Goal: Task Accomplishment & Management: Use online tool/utility

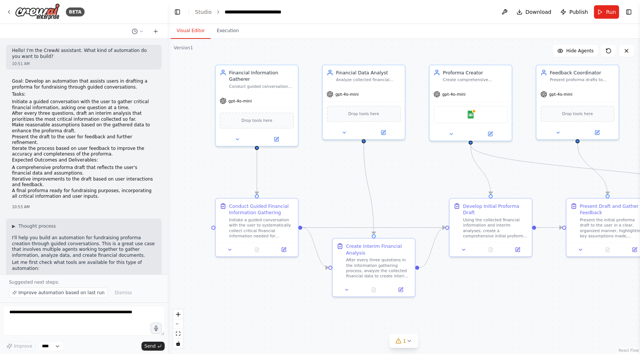
scroll to position [693, 0]
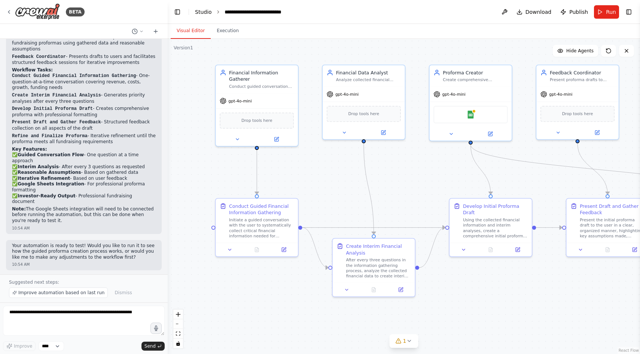
click at [204, 10] on link "Studio" at bounding box center [203, 12] width 17 height 6
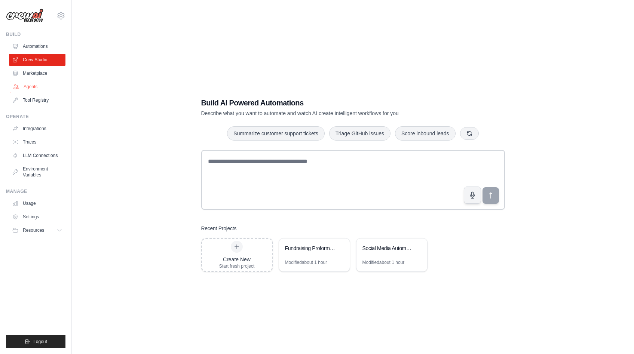
click at [34, 86] on link "Agents" at bounding box center [38, 87] width 57 height 12
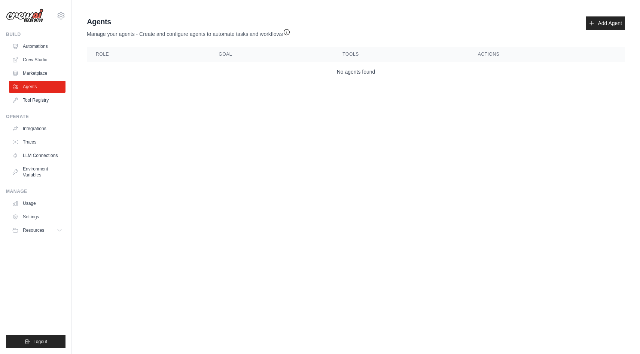
click at [244, 95] on main "Agent Usage Guide To use an agent in your CrewAI project, you can initialize it…" at bounding box center [356, 50] width 568 height 101
click at [45, 57] on link "Crew Studio" at bounding box center [38, 60] width 57 height 12
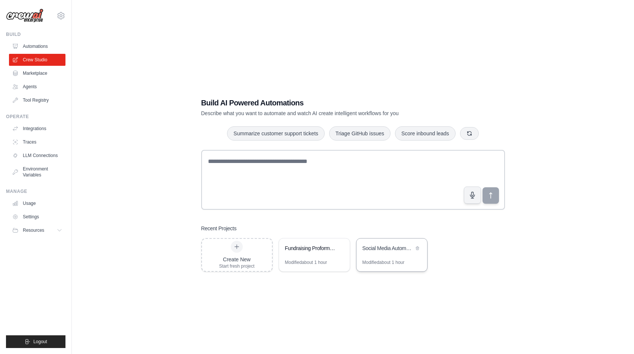
click at [383, 255] on div "Social Media Automation Hub" at bounding box center [392, 249] width 71 height 21
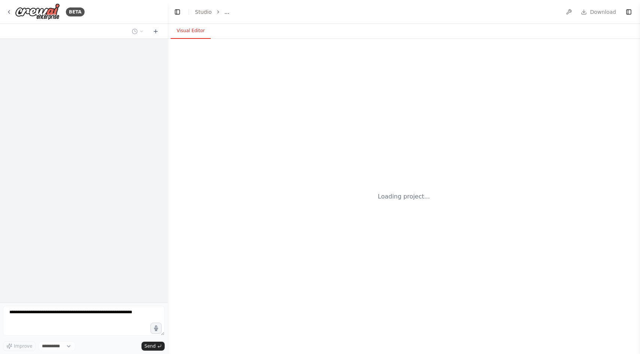
select select "****"
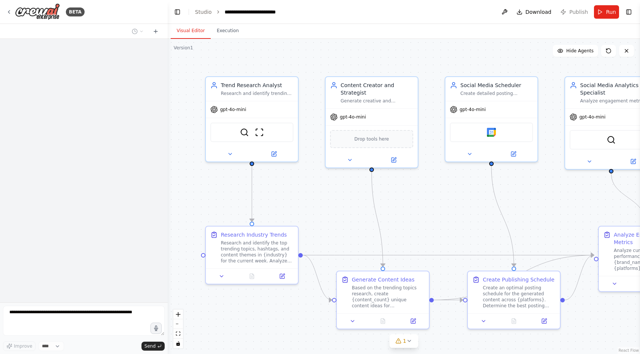
scroll to position [662, 0]
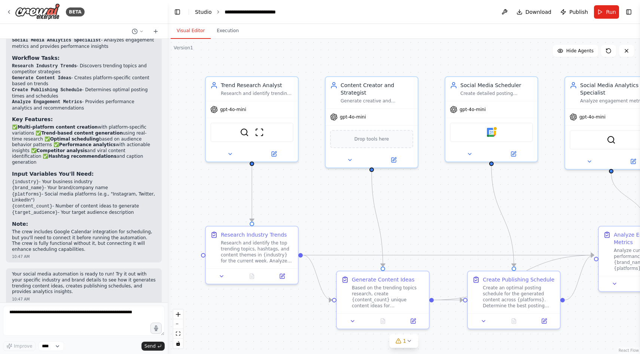
click at [200, 12] on link "Studio" at bounding box center [203, 12] width 17 height 6
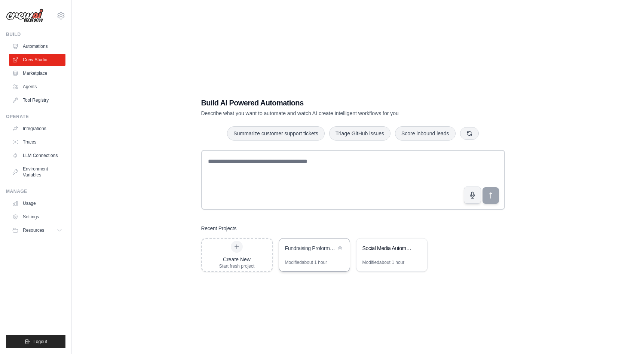
click at [316, 244] on div "Fundraising Proforma Assistant" at bounding box center [314, 249] width 71 height 21
click at [49, 70] on link "Marketplace" at bounding box center [38, 73] width 57 height 12
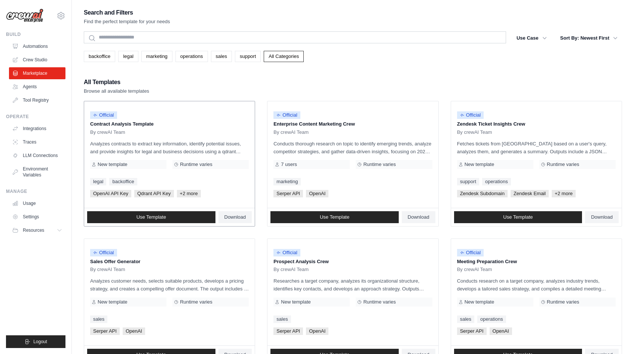
click at [130, 159] on div "Official Contract Analysis Template By crewAI Team Analyzes contracts to extrac…" at bounding box center [169, 154] width 171 height 107
click at [105, 118] on span "Official" at bounding box center [103, 115] width 27 height 7
click at [141, 214] on link "Use Template" at bounding box center [151, 217] width 128 height 12
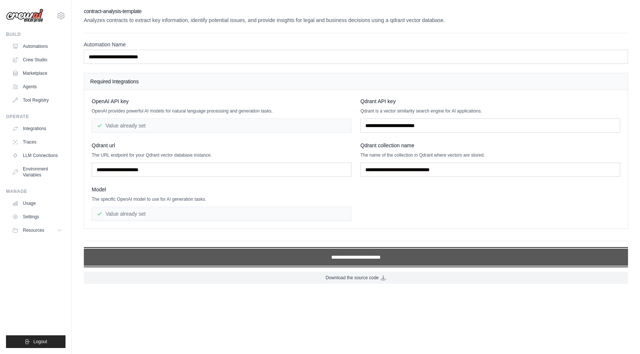
click at [292, 258] on input "**********" at bounding box center [356, 257] width 544 height 17
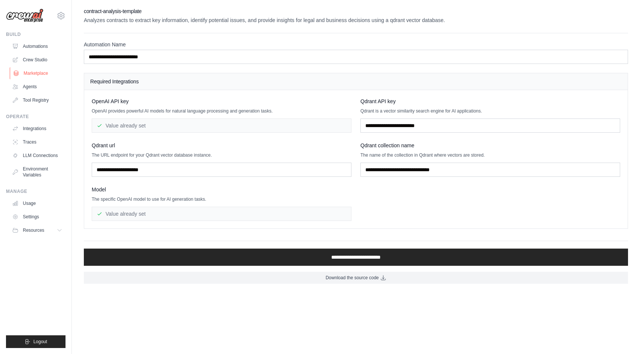
click at [38, 73] on link "Marketplace" at bounding box center [38, 73] width 57 height 12
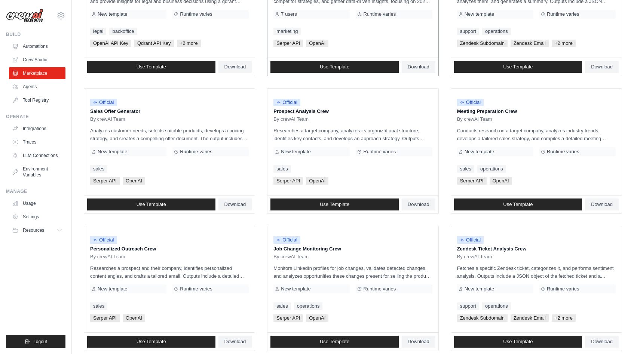
scroll to position [151, 0]
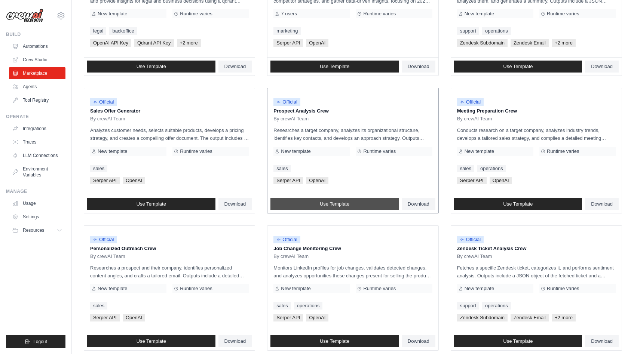
click at [326, 205] on span "Use Template" at bounding box center [335, 204] width 30 height 6
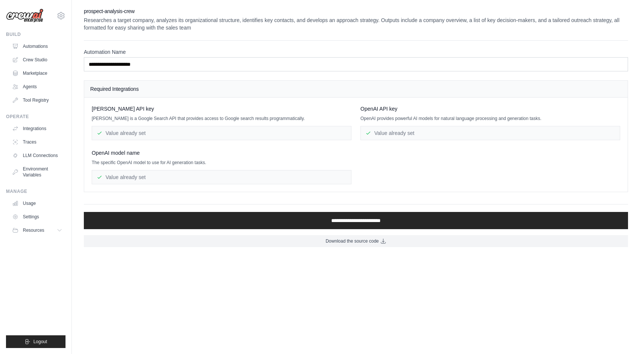
click at [386, 133] on div "Value already set" at bounding box center [490, 133] width 260 height 14
click at [137, 135] on div "Value already set" at bounding box center [222, 133] width 260 height 14
click at [133, 176] on div "Value already set" at bounding box center [222, 177] width 260 height 14
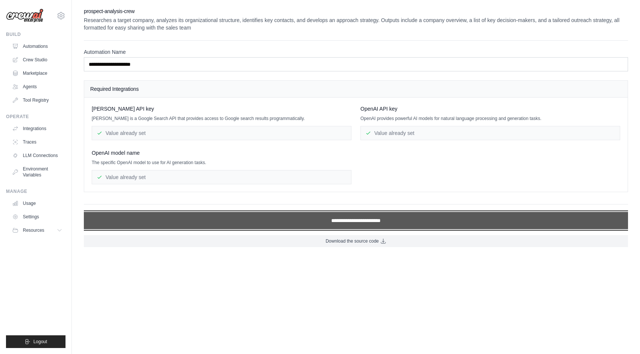
click at [281, 225] on input "**********" at bounding box center [356, 220] width 544 height 17
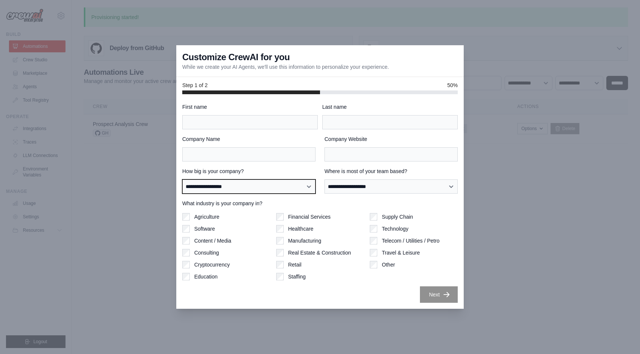
click at [247, 185] on select "**********" at bounding box center [248, 187] width 133 height 14
click at [149, 207] on div at bounding box center [320, 177] width 640 height 354
click at [360, 22] on div at bounding box center [320, 177] width 640 height 354
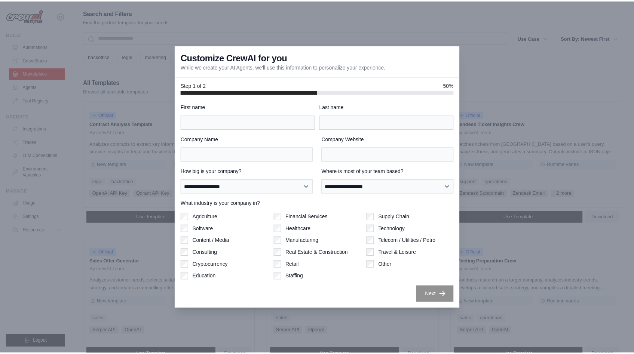
scroll to position [151, 0]
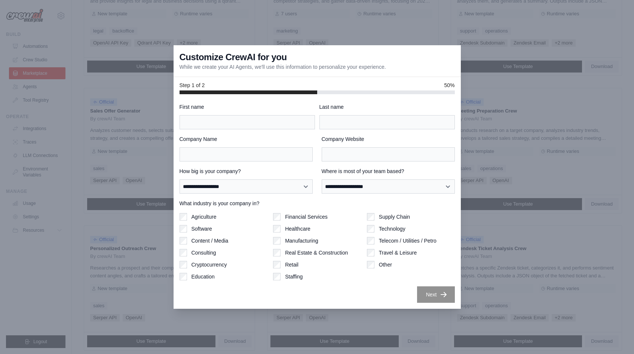
click at [237, 10] on div at bounding box center [317, 177] width 634 height 354
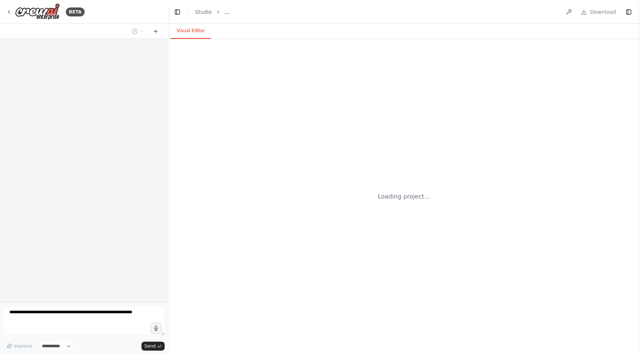
select select "****"
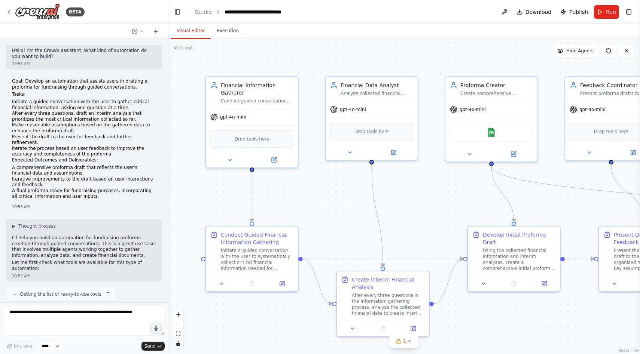
scroll to position [665, 0]
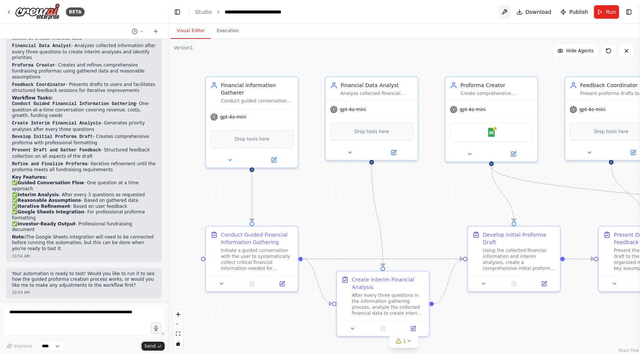
click at [505, 12] on button at bounding box center [505, 11] width 12 height 13
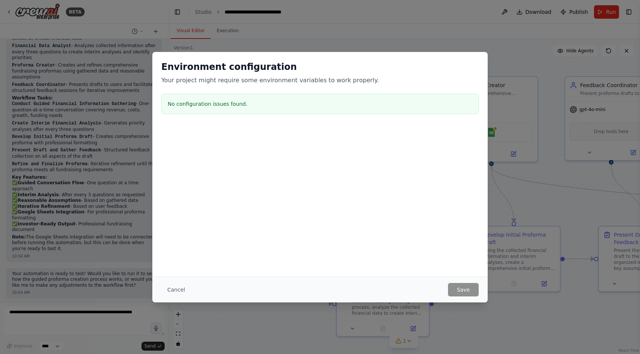
click at [495, 40] on div "Environment configuration Your project might require some environment variables…" at bounding box center [320, 177] width 640 height 354
click at [176, 284] on button "Cancel" at bounding box center [176, 289] width 30 height 13
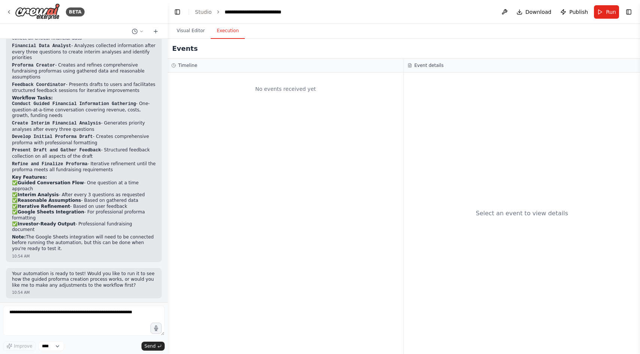
click at [218, 34] on button "Execution" at bounding box center [228, 31] width 34 height 16
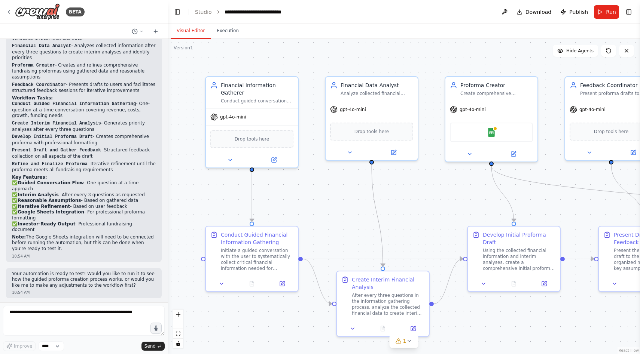
click at [189, 30] on button "Visual Editor" at bounding box center [191, 31] width 40 height 16
click at [586, 54] on span "Hide Agents" at bounding box center [579, 51] width 27 height 6
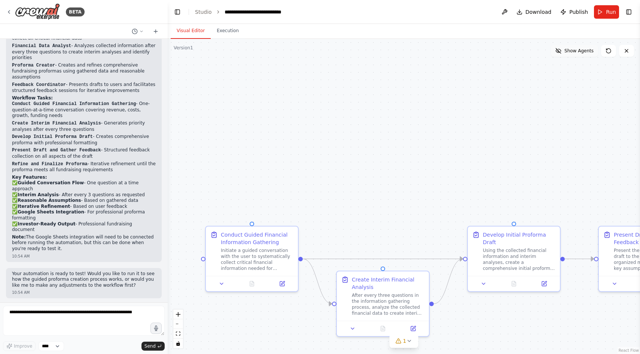
click at [585, 51] on span "Show Agents" at bounding box center [578, 51] width 29 height 6
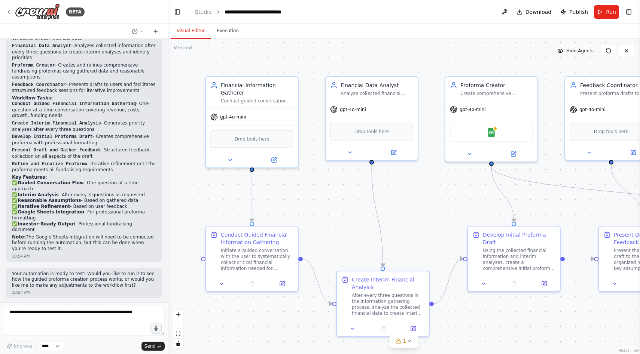
click at [585, 51] on span "Hide Agents" at bounding box center [579, 51] width 27 height 6
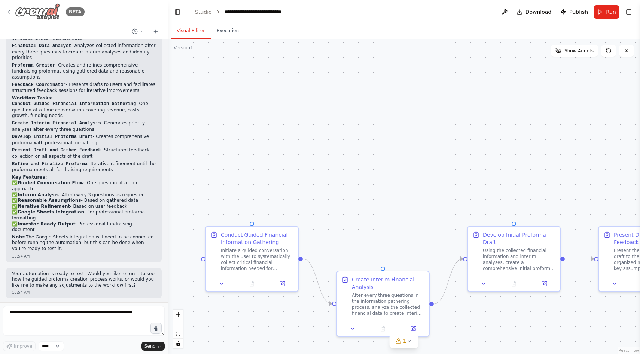
click at [9, 13] on icon at bounding box center [8, 11] width 1 height 3
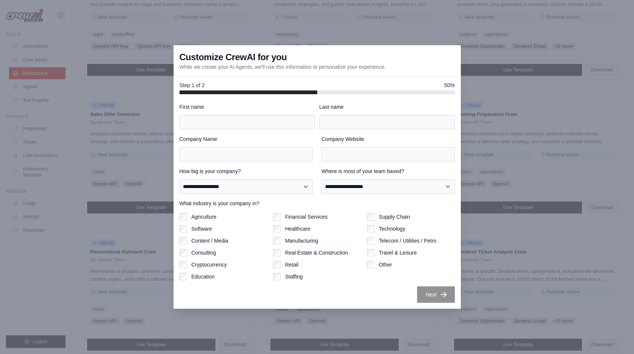
click at [144, 61] on div at bounding box center [317, 177] width 634 height 354
click at [312, 59] on div "Customize CrewAI for you While we create your AI Agents, we'll use this informa…" at bounding box center [317, 61] width 287 height 32
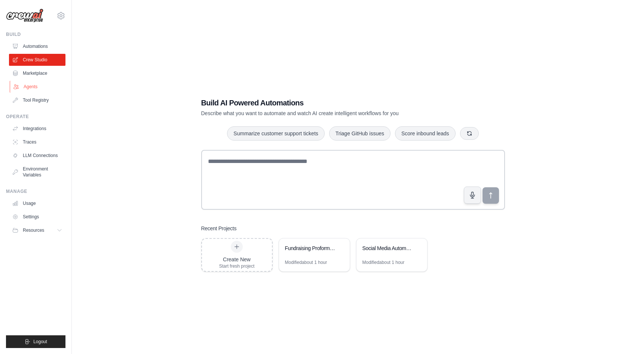
click at [48, 92] on link "Agents" at bounding box center [38, 87] width 57 height 12
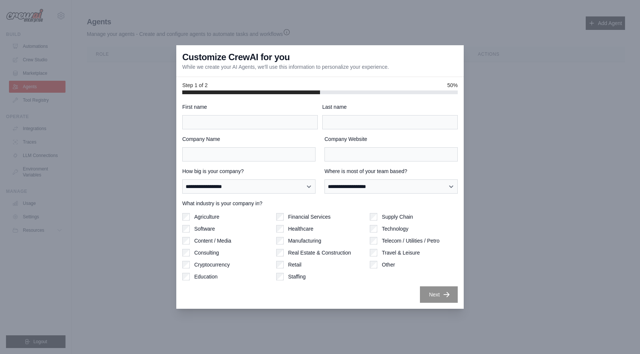
click at [93, 124] on div at bounding box center [320, 177] width 640 height 354
click at [133, 128] on div at bounding box center [320, 177] width 640 height 354
click at [244, 119] on input "First name" at bounding box center [249, 122] width 135 height 14
type input "*****"
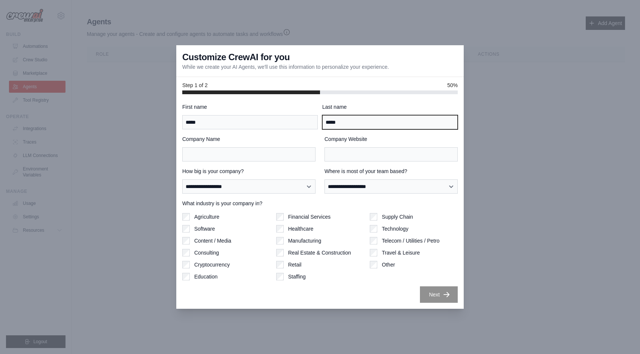
type input "*******"
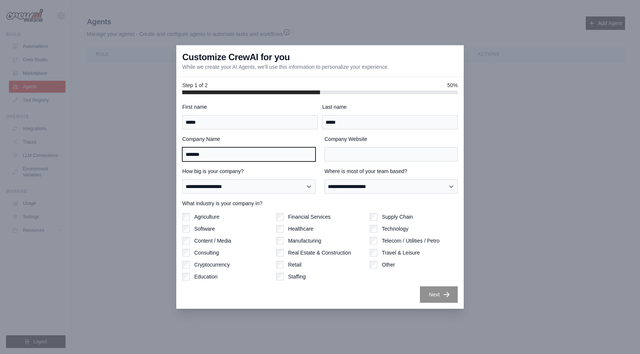
type input "*******"
type input "**********"
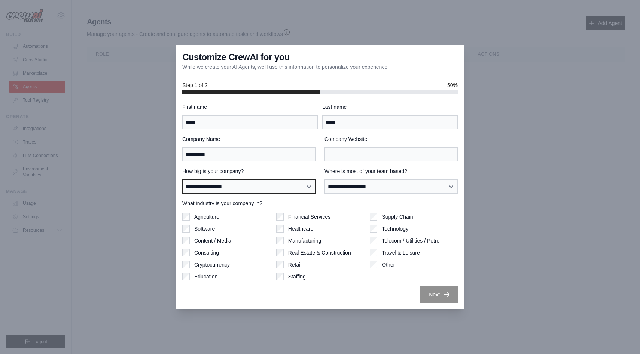
click at [240, 181] on select "**********" at bounding box center [248, 187] width 133 height 14
select select "**********"
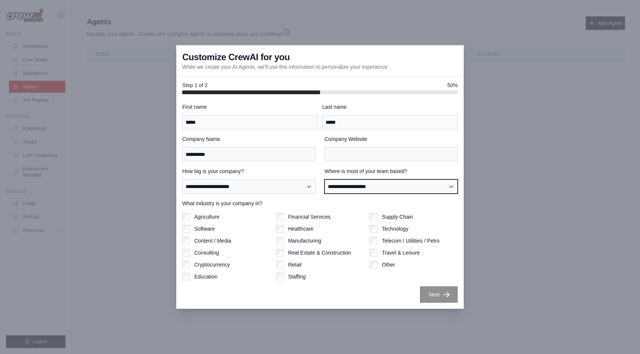
click at [348, 185] on select "**********" at bounding box center [391, 187] width 133 height 14
select select "**********"
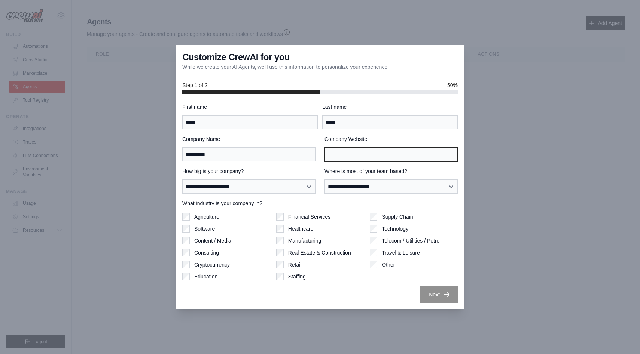
click at [388, 153] on input "Company Website" at bounding box center [391, 154] width 133 height 14
type input "******"
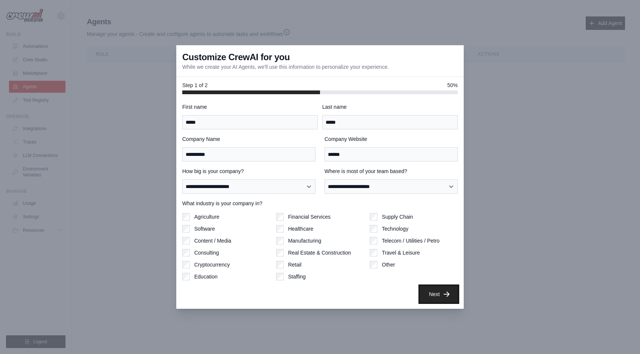
click at [432, 291] on button "Next" at bounding box center [439, 294] width 38 height 16
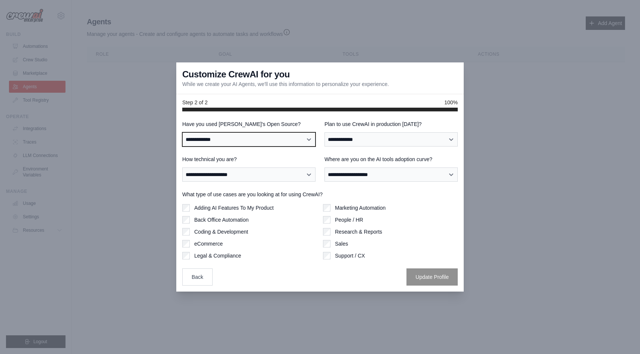
click at [277, 137] on select "**********" at bounding box center [248, 140] width 133 height 14
select select "**********"
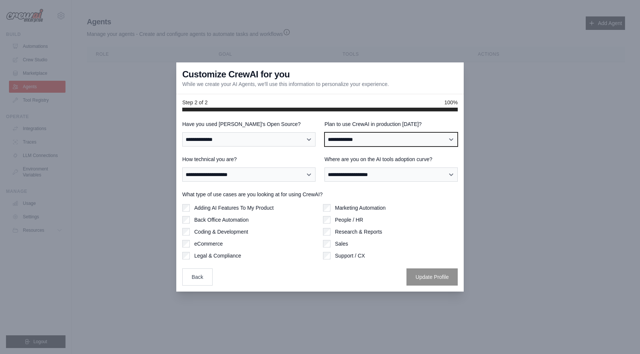
click at [338, 140] on select "**********" at bounding box center [391, 140] width 133 height 14
select select "*****"
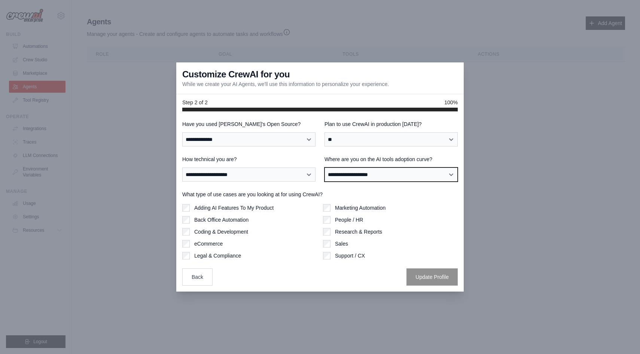
click at [336, 176] on select "**********" at bounding box center [391, 175] width 133 height 14
select select "**********"
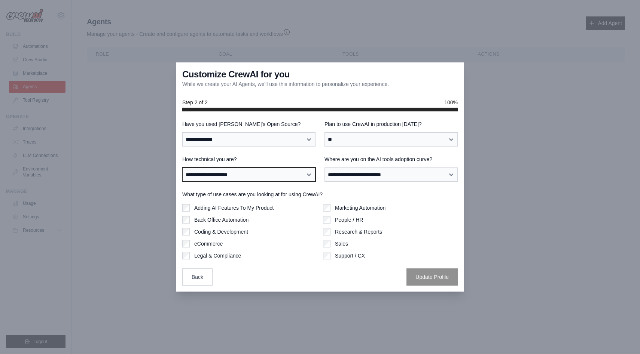
click at [264, 174] on select "**********" at bounding box center [248, 175] width 133 height 14
select select "**********"
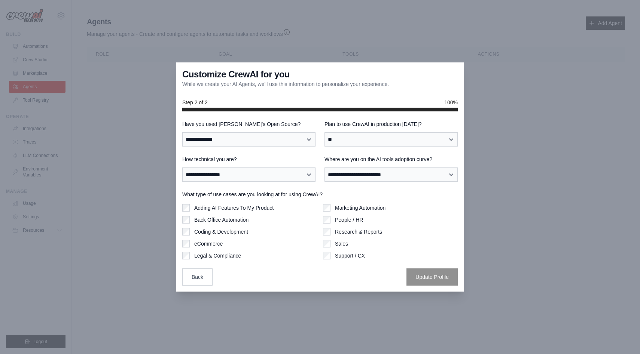
click at [234, 211] on label "Adding AI Features To My Product" at bounding box center [233, 207] width 79 height 7
click at [231, 221] on label "Back Office Automation" at bounding box center [221, 219] width 54 height 7
click at [227, 232] on label "Coding & Development" at bounding box center [221, 231] width 54 height 7
click at [427, 278] on button "Update Profile" at bounding box center [431, 276] width 51 height 17
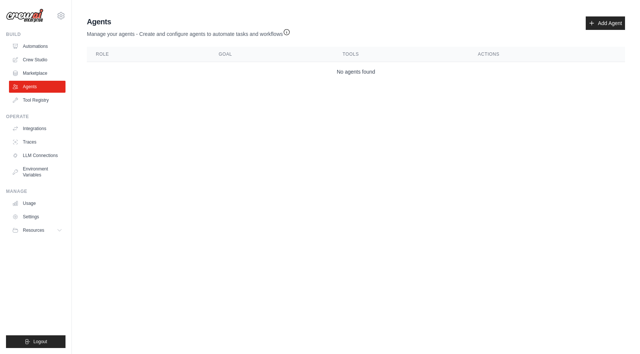
click at [449, 205] on body "gogetkeith@gmail.com Settings Build Automations Crew Studio" at bounding box center [320, 177] width 640 height 354
click at [22, 77] on link "Marketplace" at bounding box center [38, 73] width 57 height 12
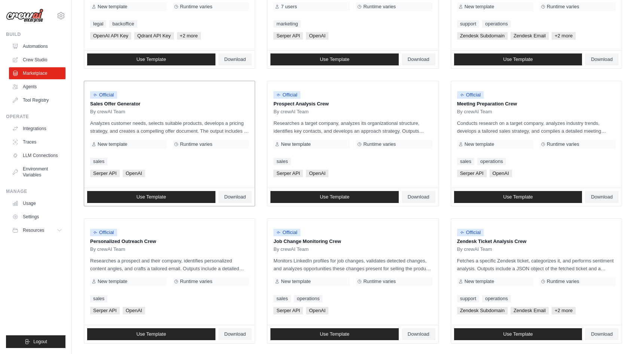
scroll to position [161, 0]
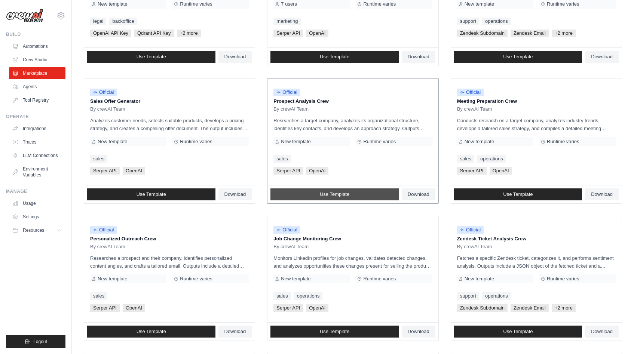
click at [333, 197] on span "Use Template" at bounding box center [335, 195] width 30 height 6
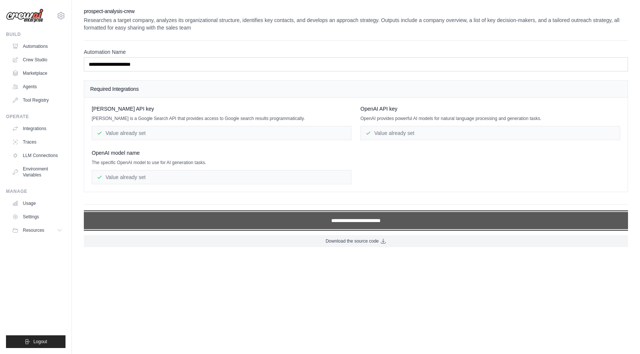
click at [338, 222] on input "**********" at bounding box center [356, 220] width 544 height 17
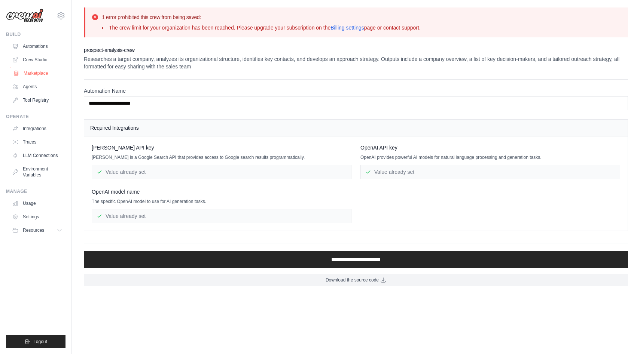
click at [32, 75] on link "Marketplace" at bounding box center [38, 73] width 57 height 12
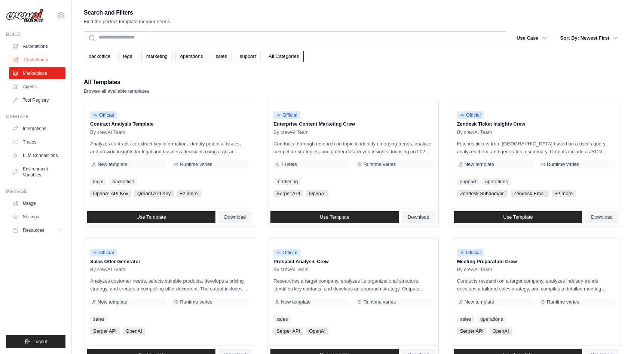
click at [37, 59] on link "Crew Studio" at bounding box center [38, 60] width 57 height 12
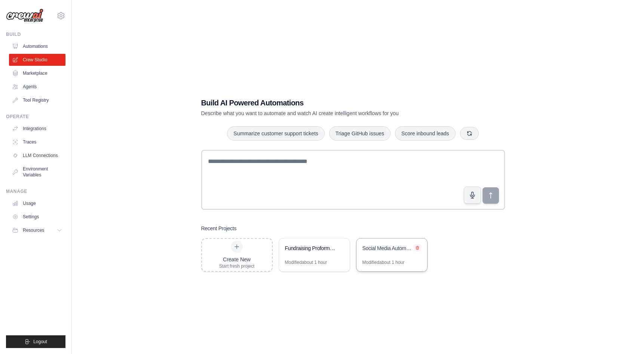
click at [418, 250] on icon at bounding box center [417, 247] width 3 height 3
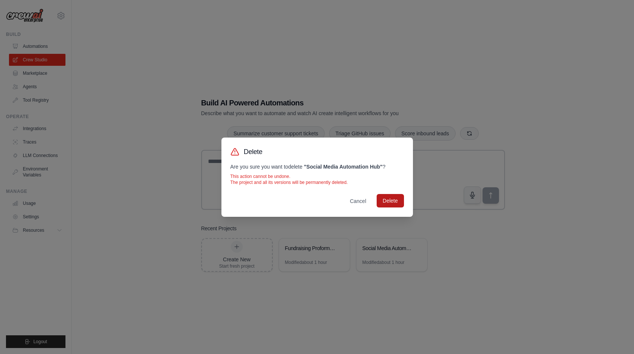
click at [392, 199] on button "Delete" at bounding box center [390, 200] width 27 height 13
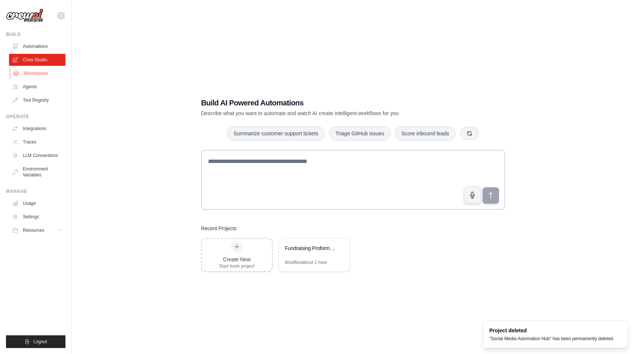
click at [31, 76] on link "Marketplace" at bounding box center [38, 73] width 57 height 12
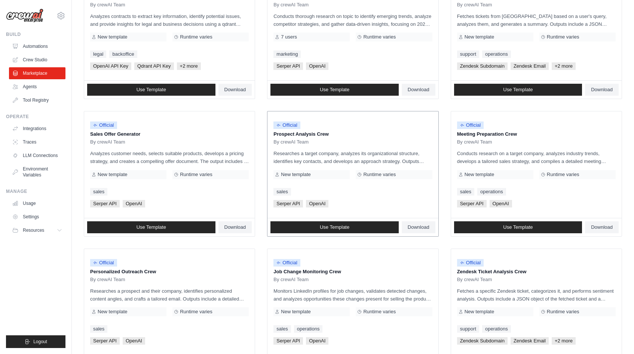
scroll to position [130, 0]
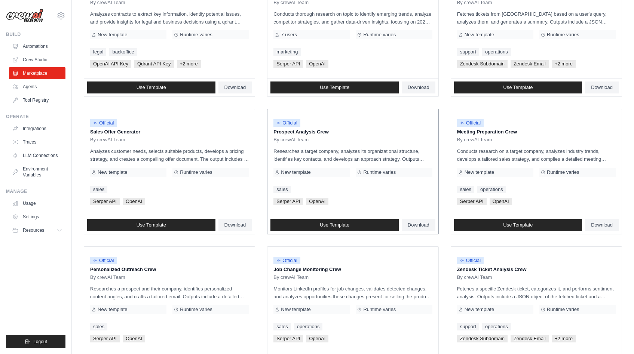
click at [305, 234] on li "Official Prospect Analysis Crew By crewAI Team Researches a target company, ana…" at bounding box center [352, 172] width 171 height 126
click at [312, 221] on link "Use Template" at bounding box center [335, 225] width 128 height 12
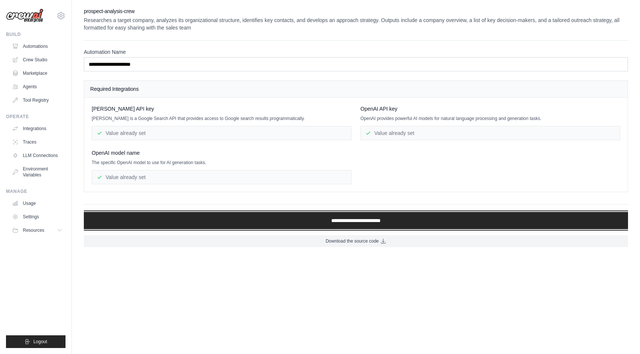
click at [312, 221] on input "**********" at bounding box center [356, 220] width 544 height 17
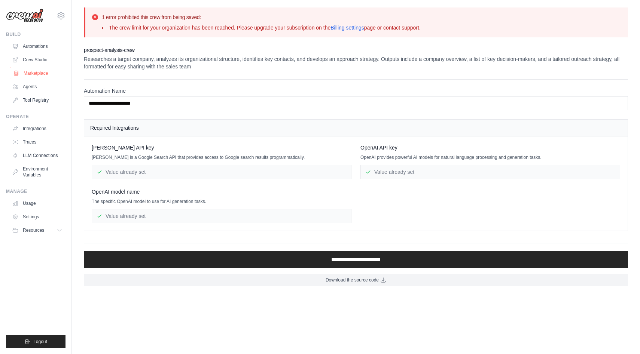
click at [14, 73] on icon at bounding box center [16, 73] width 6 height 6
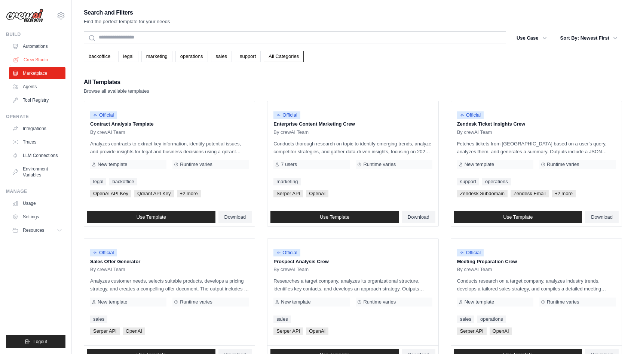
click at [38, 59] on link "Crew Studio" at bounding box center [38, 60] width 57 height 12
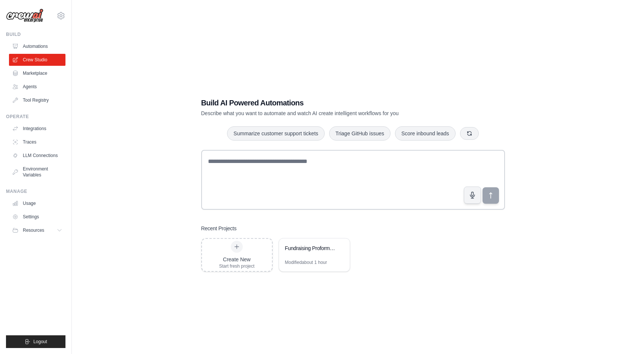
click at [211, 101] on h1 "Build AI Powered Automations" at bounding box center [327, 103] width 252 height 10
click at [41, 90] on link "Agents" at bounding box center [38, 87] width 57 height 12
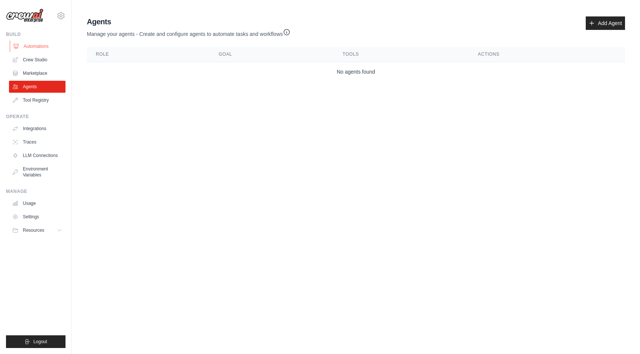
click at [47, 43] on link "Automations" at bounding box center [38, 46] width 57 height 12
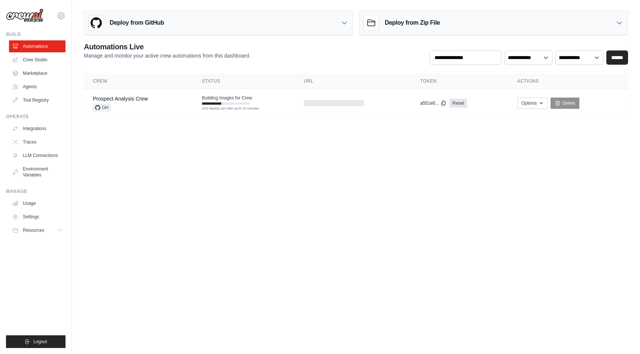
click at [395, 27] on h3 "Deploy from Zip File" at bounding box center [412, 22] width 55 height 9
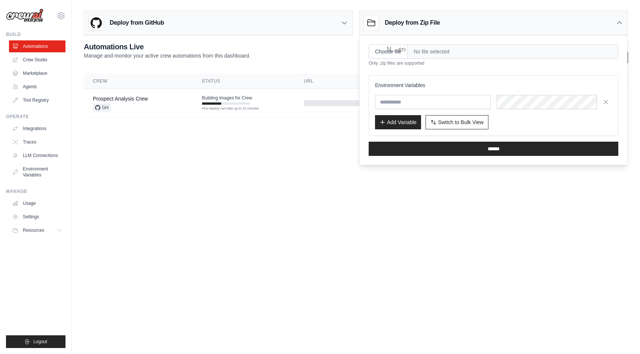
click at [338, 44] on div "**********" at bounding box center [356, 53] width 544 height 23
click at [496, 38] on div "Choose file No file selected Only .zip files are supported Environment Variable…" at bounding box center [494, 101] width 268 height 130
click at [490, 25] on div "Deploy from Zip File" at bounding box center [493, 23] width 268 height 24
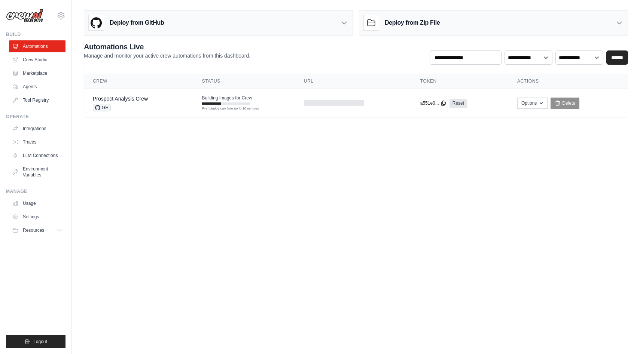
click at [312, 25] on div "Deploy from GitHub" at bounding box center [218, 23] width 268 height 24
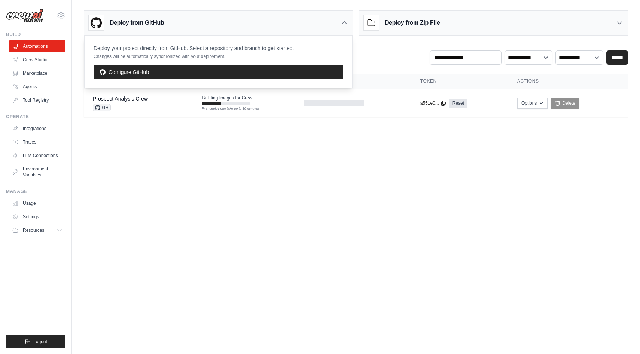
click at [312, 25] on div "Deploy from GitHub" at bounding box center [218, 23] width 268 height 24
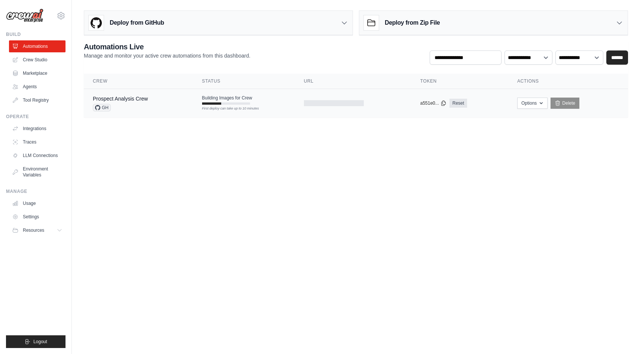
click at [347, 108] on td at bounding box center [353, 103] width 116 height 29
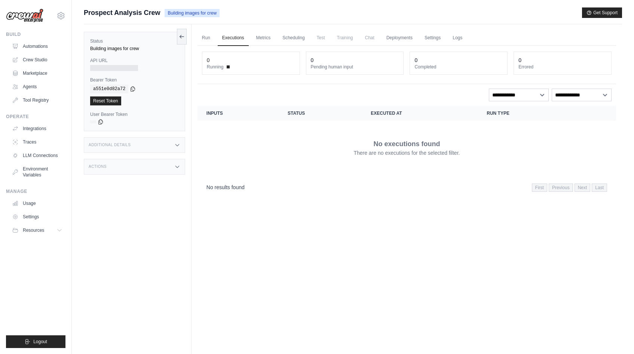
click at [174, 144] on div "Additional Details" at bounding box center [134, 145] width 101 height 16
click at [173, 165] on div "Actions" at bounding box center [134, 167] width 101 height 16
click at [204, 39] on link "Run" at bounding box center [206, 38] width 17 height 16
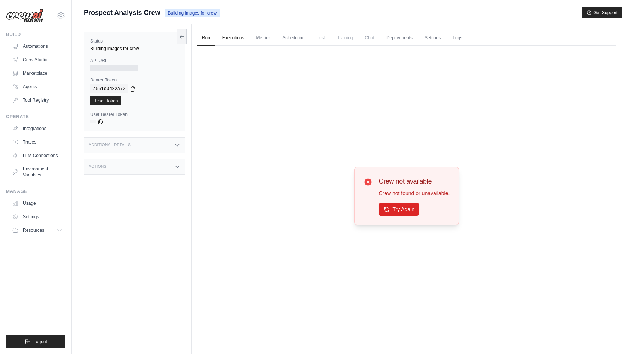
click at [232, 39] on link "Executions" at bounding box center [233, 38] width 31 height 16
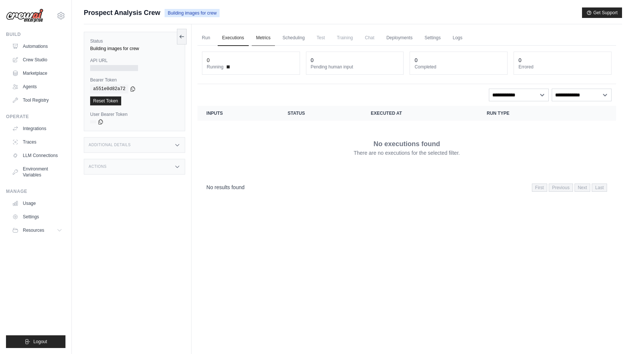
click at [267, 42] on link "Metrics" at bounding box center [264, 38] width 24 height 16
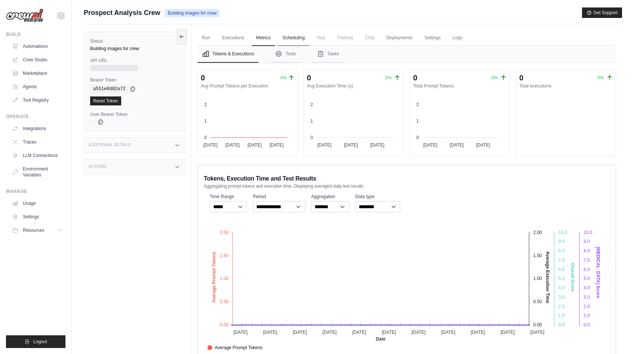
click at [295, 39] on link "Scheduling" at bounding box center [293, 38] width 31 height 16
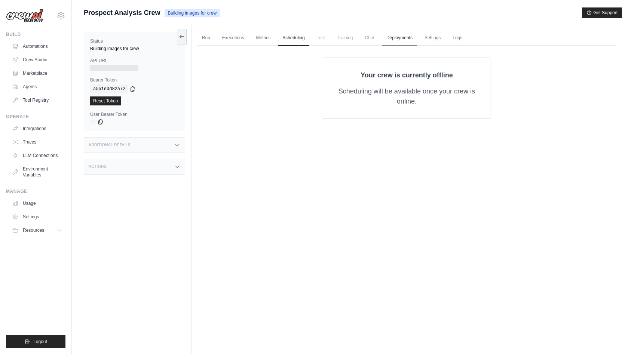
click at [411, 38] on link "Deployments" at bounding box center [399, 38] width 35 height 16
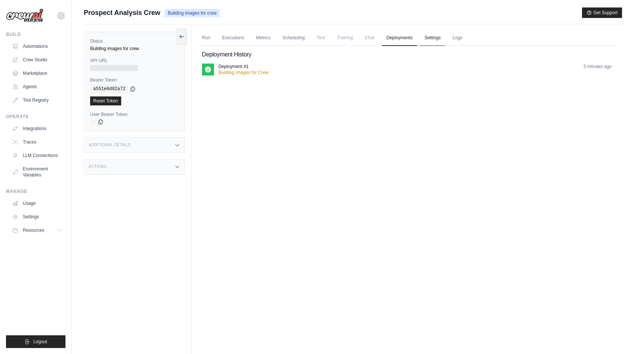
click at [434, 37] on link "Settings" at bounding box center [432, 38] width 25 height 16
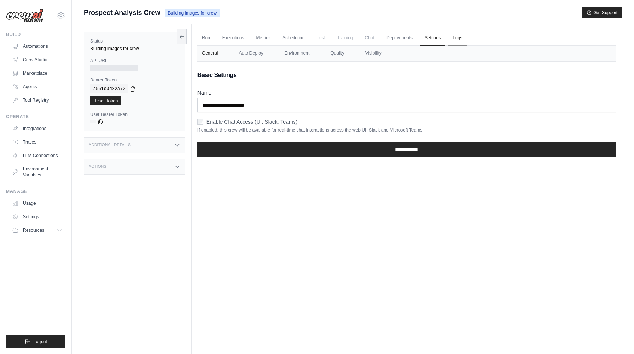
click at [457, 39] on link "Logs" at bounding box center [457, 38] width 19 height 16
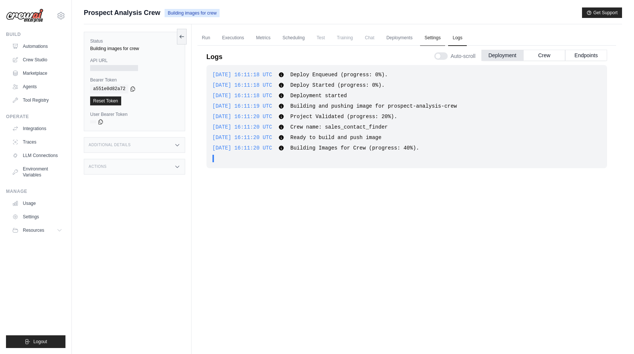
click at [437, 40] on link "Settings" at bounding box center [432, 38] width 25 height 16
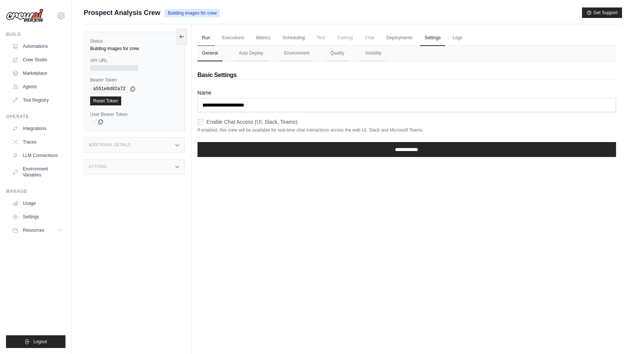
click at [209, 36] on link "Run" at bounding box center [206, 38] width 17 height 16
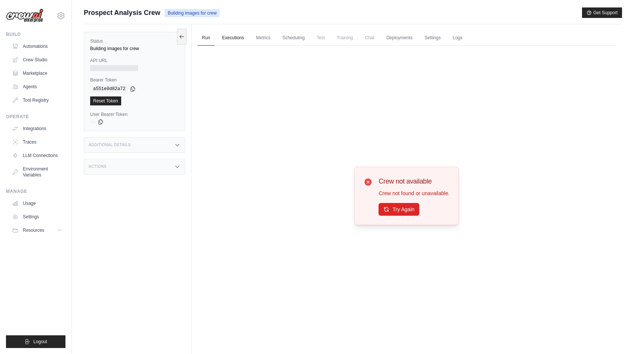
click at [239, 36] on link "Executions" at bounding box center [233, 38] width 31 height 16
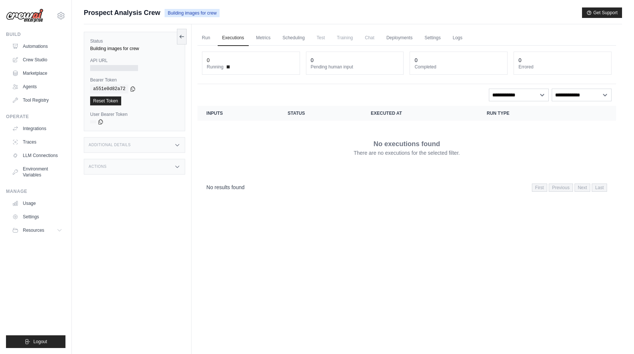
click at [127, 149] on div "Additional Details" at bounding box center [134, 145] width 101 height 16
click at [125, 167] on div "Actions" at bounding box center [134, 167] width 101 height 16
click at [35, 60] on link "Crew Studio" at bounding box center [38, 60] width 57 height 12
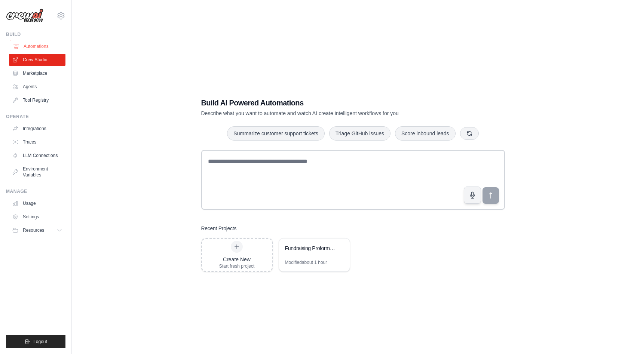
click at [41, 46] on link "Automations" at bounding box center [38, 46] width 57 height 12
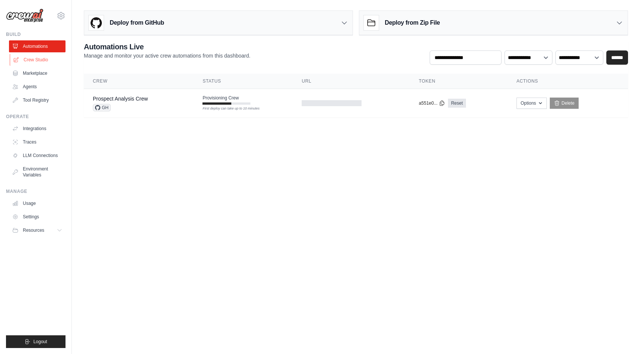
click at [38, 58] on link "Crew Studio" at bounding box center [38, 60] width 57 height 12
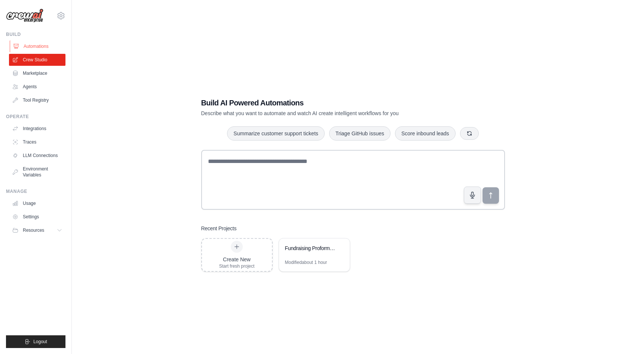
click at [38, 44] on link "Automations" at bounding box center [38, 46] width 57 height 12
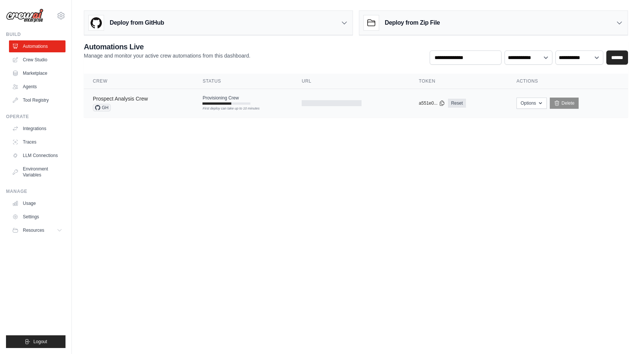
click at [138, 97] on link "Prospect Analysis Crew" at bounding box center [120, 99] width 55 height 6
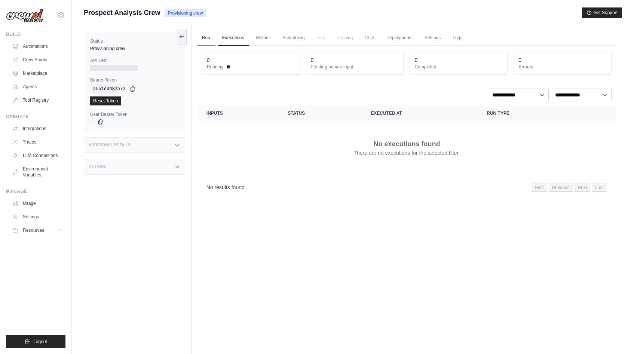
click at [206, 40] on link "Run" at bounding box center [206, 38] width 17 height 16
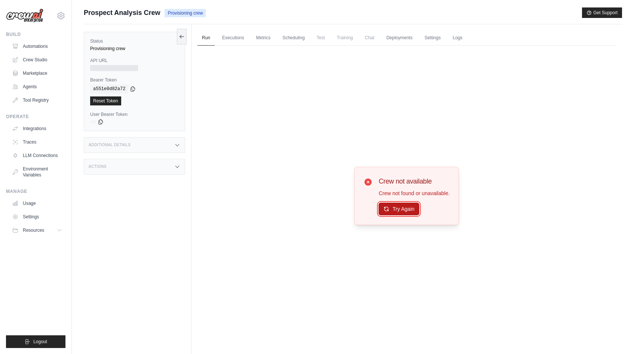
click at [405, 209] on button "Try Again" at bounding box center [399, 209] width 41 height 13
click at [31, 45] on link "Automations" at bounding box center [38, 46] width 57 height 12
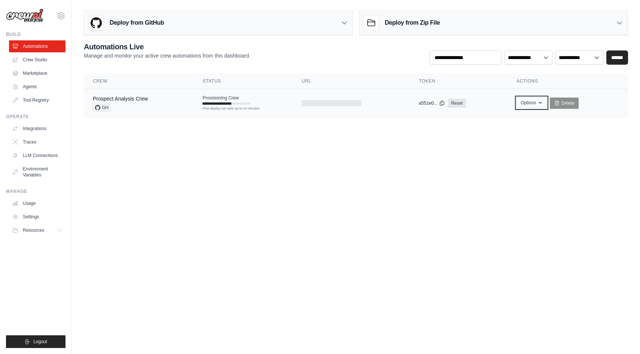
click at [525, 104] on button "Options" at bounding box center [532, 102] width 30 height 11
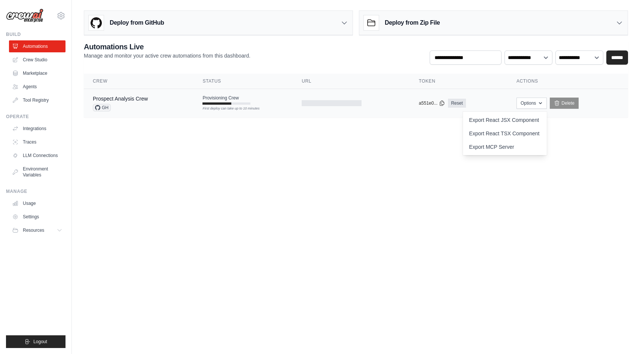
click at [377, 101] on div at bounding box center [351, 103] width 99 height 6
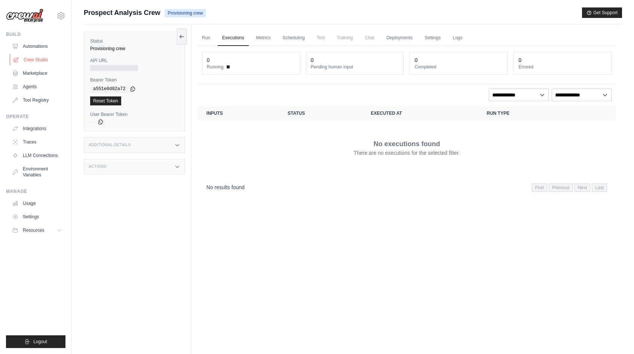
click at [27, 60] on link "Crew Studio" at bounding box center [38, 60] width 57 height 12
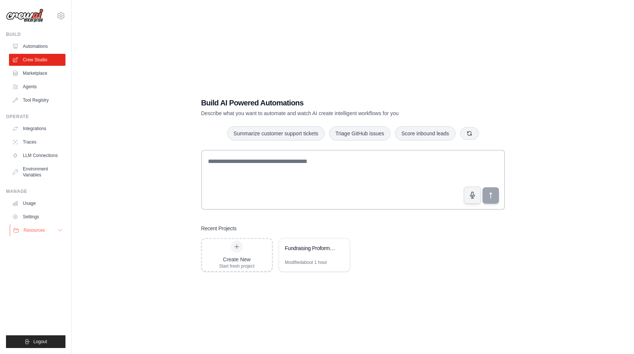
click at [46, 234] on button "Resources" at bounding box center [38, 231] width 57 height 12
click at [53, 243] on span "Documentation" at bounding box center [42, 243] width 30 height 6
click at [40, 71] on link "Marketplace" at bounding box center [38, 73] width 57 height 12
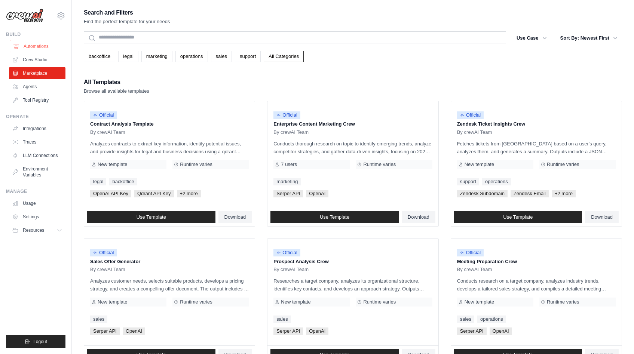
click at [40, 47] on link "Automations" at bounding box center [38, 46] width 57 height 12
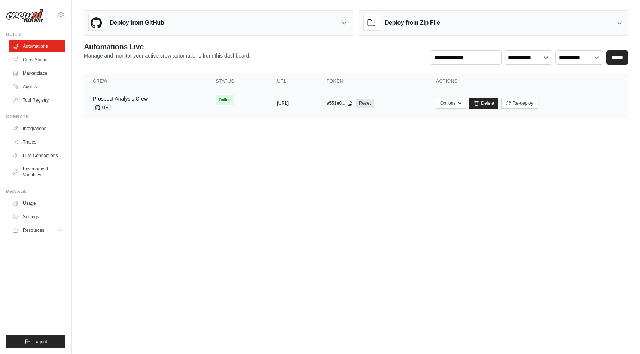
click at [306, 109] on td "copied https://prospect-analysis-crew-0ed4" at bounding box center [293, 103] width 50 height 29
click at [277, 103] on div "copied" at bounding box center [285, 100] width 16 height 9
drag, startPoint x: 328, startPoint y: 103, endPoint x: 253, endPoint y: 103, distance: 74.5
click at [277, 103] on div "copied https://prospect-analysis-crew-0ed4" at bounding box center [293, 103] width 32 height 6
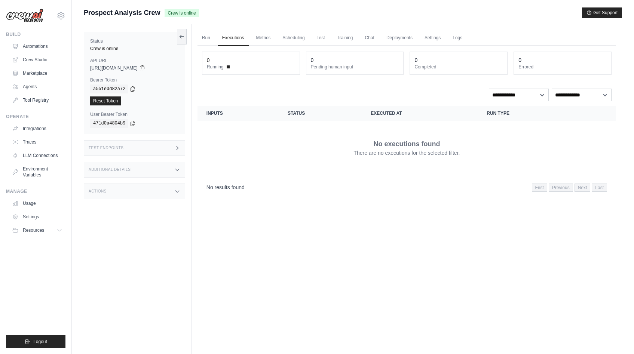
click at [144, 69] on icon at bounding box center [142, 68] width 4 height 5
click at [317, 39] on link "Test" at bounding box center [321, 38] width 17 height 16
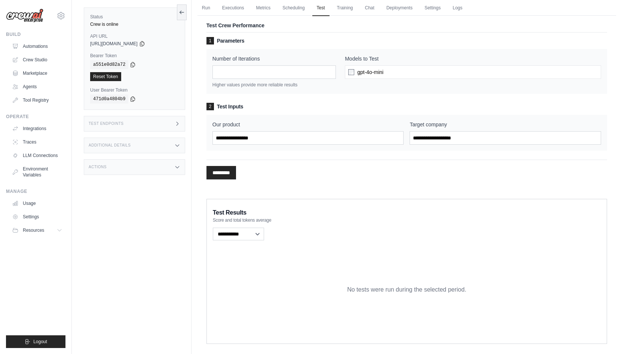
scroll to position [42, 0]
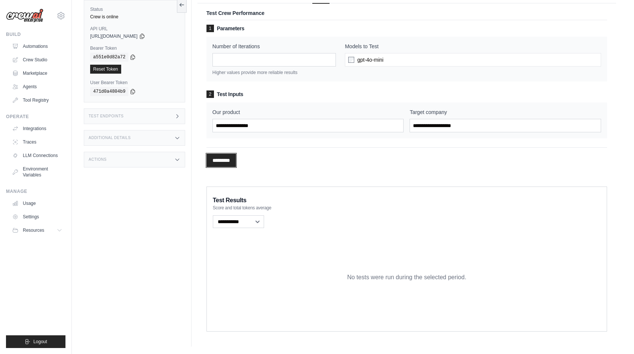
click at [228, 161] on input "*********" at bounding box center [222, 160] width 30 height 13
click at [145, 34] on icon at bounding box center [142, 36] width 6 height 6
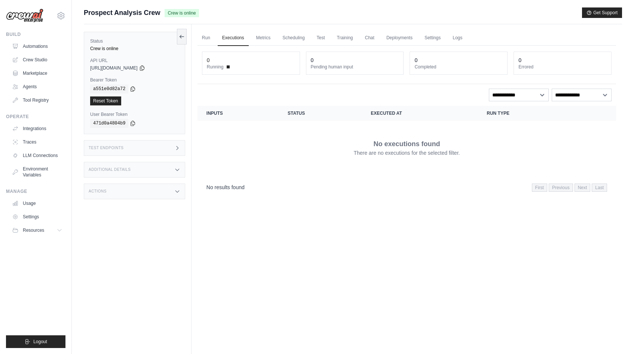
click at [146, 52] on div "Status Crew is online API URL copied https://prospect-analysis-crew-0ed4b308-cc…" at bounding box center [134, 83] width 101 height 103
click at [152, 151] on div "Test Endpoints" at bounding box center [134, 148] width 101 height 16
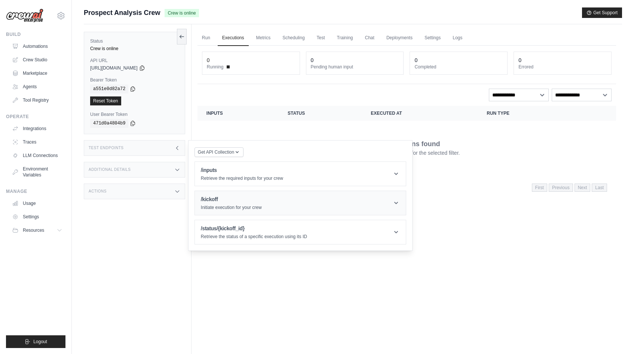
click at [271, 205] on header "/kickoff Initiate execution for your crew" at bounding box center [300, 203] width 211 height 24
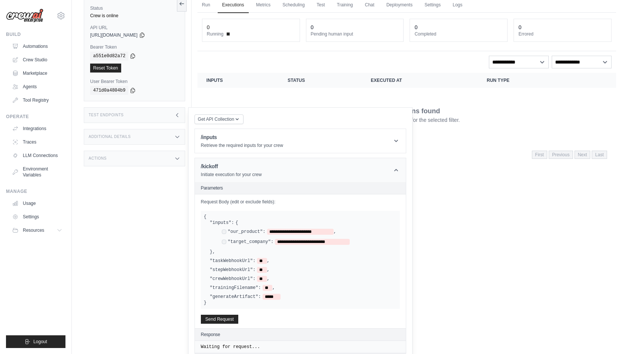
scroll to position [34, 0]
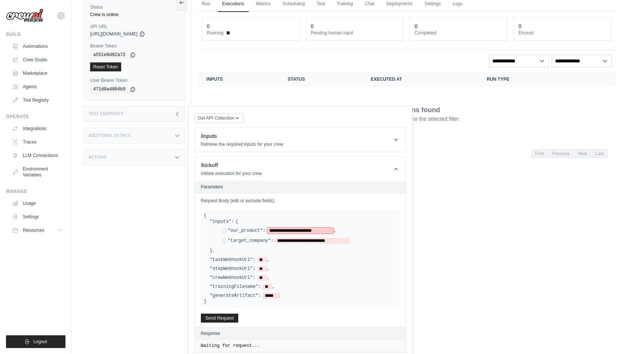
click at [284, 232] on span "**********" at bounding box center [300, 231] width 67 height 6
click at [329, 286] on div ""trainingFilename": ** ," at bounding box center [303, 287] width 187 height 6
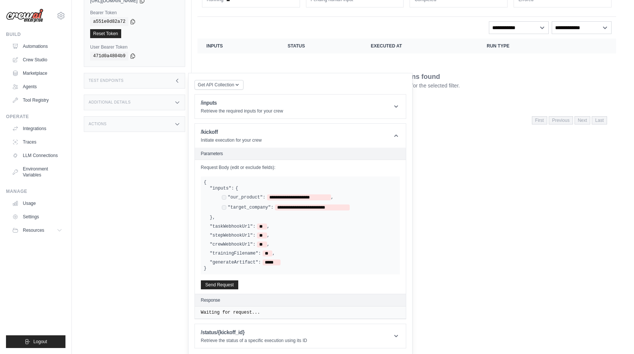
click at [287, 150] on header "Parameters" at bounding box center [300, 154] width 211 height 12
click at [293, 136] on header "/kickoff Initiate execution for your crew" at bounding box center [300, 136] width 211 height 24
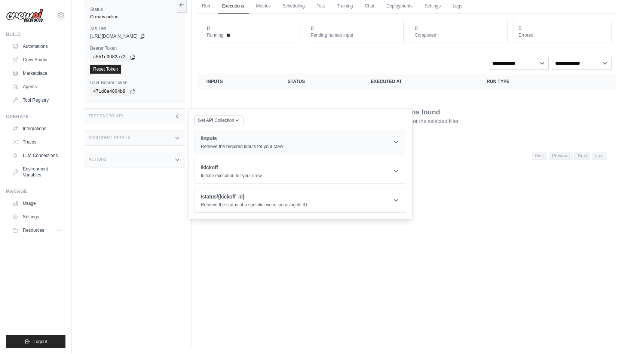
click at [269, 145] on p "Retrieve the required inputs for your crew" at bounding box center [242, 147] width 82 height 6
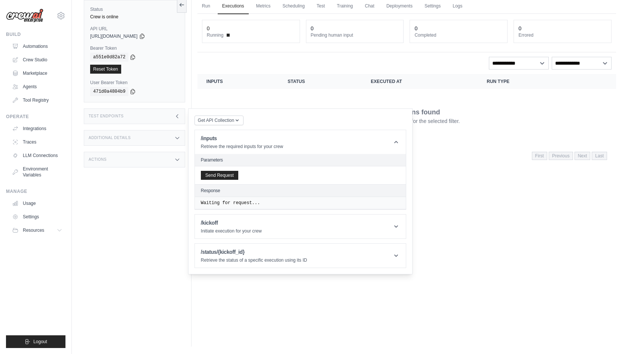
click at [253, 158] on h2 "Parameters" at bounding box center [300, 160] width 199 height 6
click at [246, 203] on pre "Waiting for request..." at bounding box center [300, 203] width 199 height 6
click at [449, 262] on div "Run Executions Metrics Scheduling Test Training Chat Deployments Settings Logs …" at bounding box center [407, 170] width 431 height 354
click at [174, 113] on div "Test Endpoints" at bounding box center [134, 117] width 101 height 16
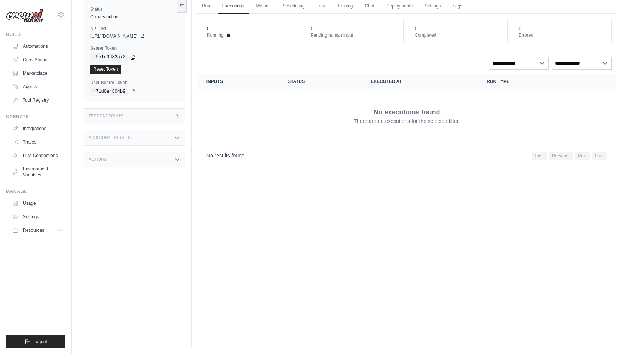
click at [170, 136] on div "Additional Details" at bounding box center [134, 138] width 101 height 16
click at [161, 158] on div "Actions" at bounding box center [134, 160] width 101 height 16
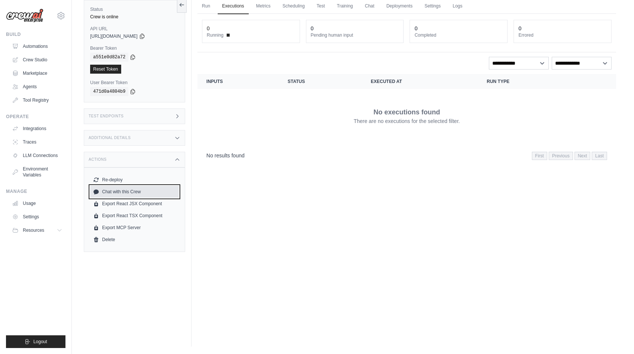
click at [166, 191] on link "Chat with this Crew" at bounding box center [134, 192] width 89 height 12
click at [384, 168] on div "Run Executions Metrics Scheduling Test Training Chat Deployments Settings Logs …" at bounding box center [407, 170] width 431 height 354
click at [372, 4] on link "Chat" at bounding box center [370, 7] width 18 height 16
click at [396, 10] on link "Deployments" at bounding box center [399, 7] width 35 height 16
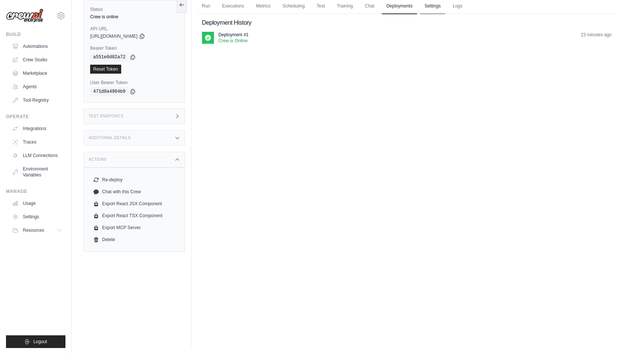
click at [437, 9] on link "Settings" at bounding box center [432, 7] width 25 height 16
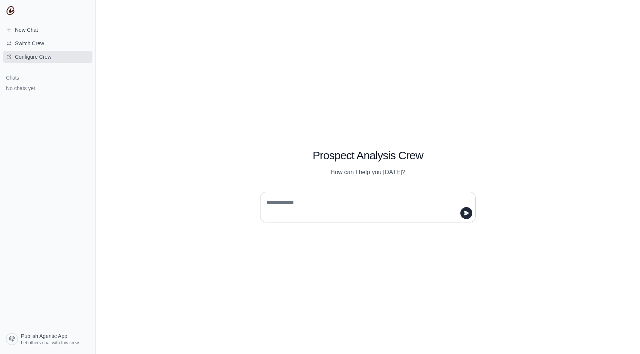
click at [54, 57] on span "Configure Crew" at bounding box center [28, 56] width 57 height 7
click at [28, 55] on span "Configure Crew" at bounding box center [33, 56] width 36 height 7
